Goal: Task Accomplishment & Management: Use online tool/utility

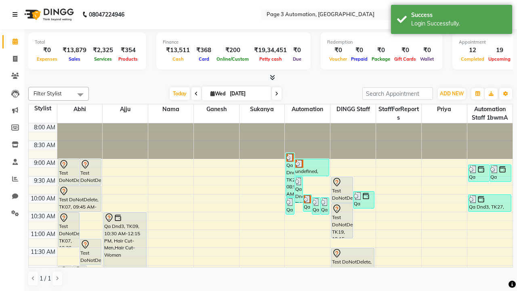
click at [17, 15] on icon at bounding box center [15, 15] width 5 height 6
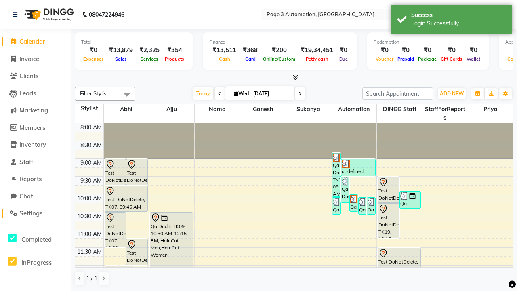
click at [35, 213] on span "Settings" at bounding box center [30, 213] width 23 height 8
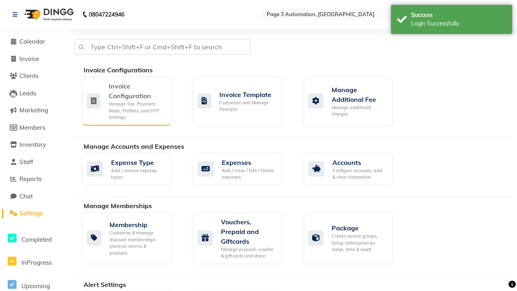
click at [126, 101] on div "Manage Tax, Payment Mode, Prefixes, and OTP Settings" at bounding box center [137, 111] width 56 height 20
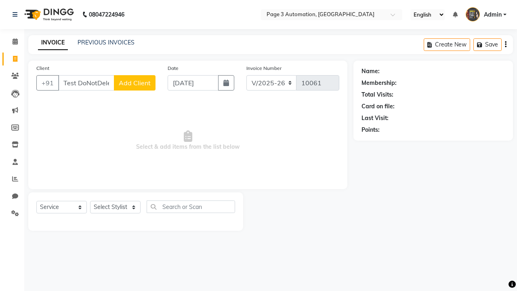
select select "2774"
select select "service"
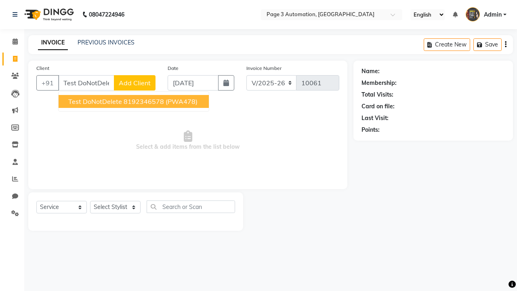
click at [134, 101] on ngb-highlight "8192346578" at bounding box center [144, 101] width 40 height 8
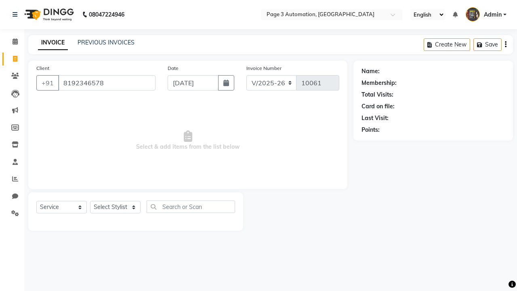
type input "8192346578"
select select "712"
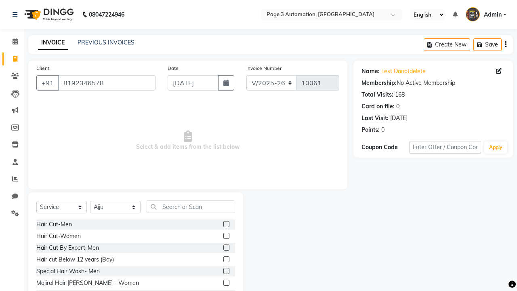
click at [226, 248] on label at bounding box center [226, 247] width 6 height 6
click at [226, 248] on input "checkbox" at bounding box center [225, 247] width 5 height 5
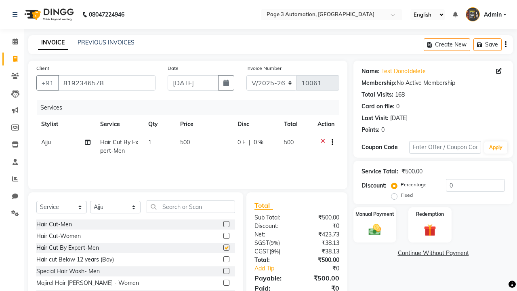
checkbox input "false"
